Goal: Task Accomplishment & Management: Use online tool/utility

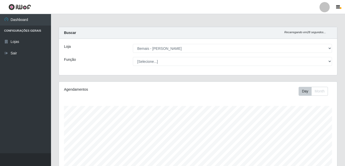
select select "230"
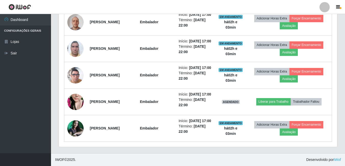
click at [71, 94] on img at bounding box center [75, 101] width 16 height 29
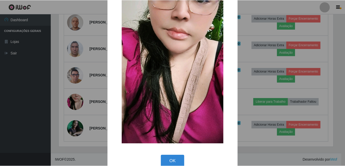
scroll to position [60, 0]
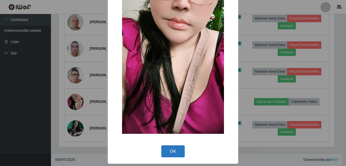
click at [177, 149] on button "OK" at bounding box center [173, 151] width 24 height 12
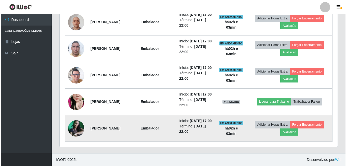
scroll to position [106, 278]
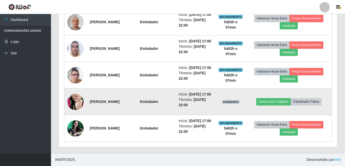
drag, startPoint x: 128, startPoint y: 91, endPoint x: 88, endPoint y: 97, distance: 40.8
click at [88, 97] on td "[PERSON_NAME]" at bounding box center [105, 101] width 36 height 26
drag, startPoint x: 90, startPoint y: 89, endPoint x: 105, endPoint y: 100, distance: 18.5
click at [105, 100] on td "[PERSON_NAME]" at bounding box center [105, 101] width 36 height 26
drag, startPoint x: 105, startPoint y: 100, endPoint x: 95, endPoint y: 95, distance: 11.2
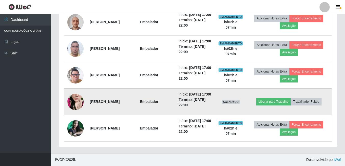
copy strong "[PERSON_NAME]"
click at [304, 98] on button "Trabalhador Faltou" at bounding box center [305, 101] width 31 height 7
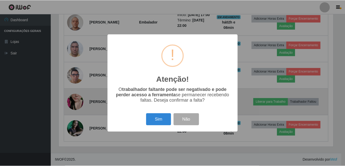
scroll to position [106, 275]
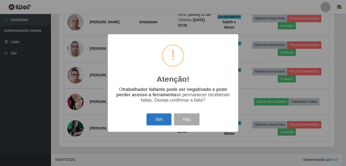
click at [156, 118] on button "Sim" at bounding box center [159, 119] width 25 height 12
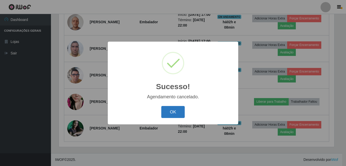
click at [179, 111] on button "OK" at bounding box center [173, 112] width 24 height 12
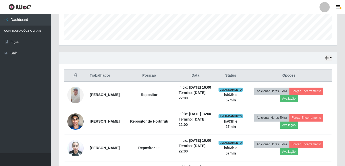
scroll to position [133, 0]
